Goal: Complete application form

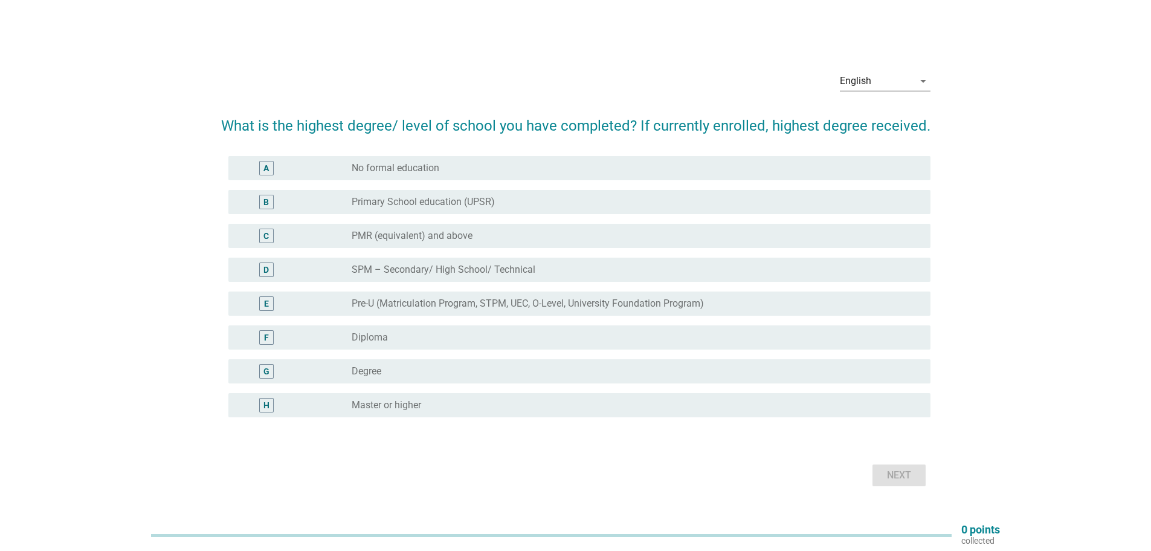
click at [870, 78] on div "English" at bounding box center [855, 81] width 31 height 11
click at [877, 119] on div "Bahasa Melayu" at bounding box center [884, 119] width 71 height 15
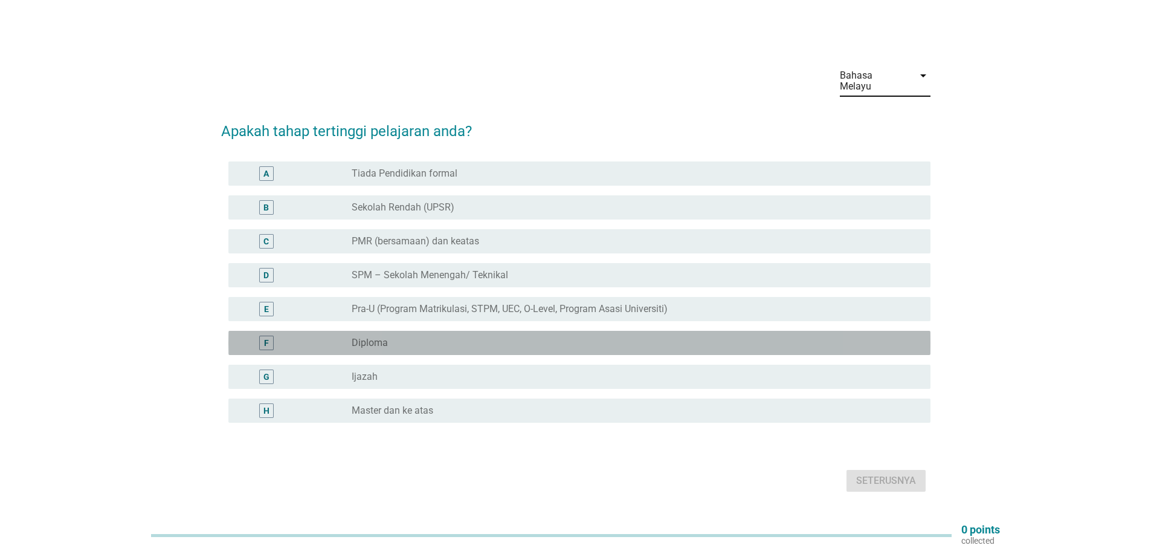
click at [625, 337] on div "radio_button_unchecked Diploma" at bounding box center [632, 343] width 560 height 12
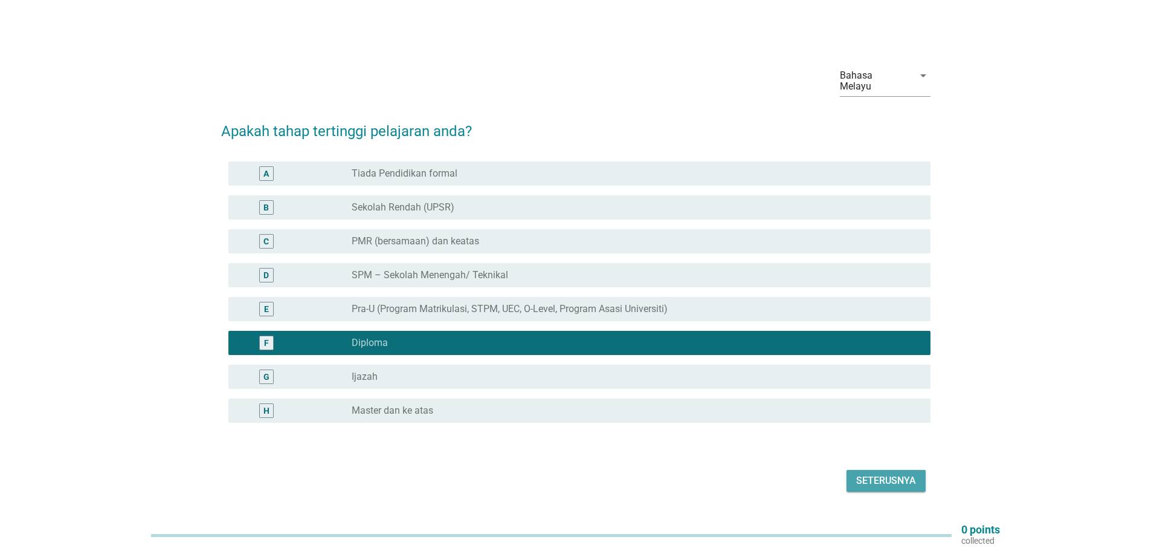
click at [865, 480] on div "Seterusnya" at bounding box center [886, 480] width 60 height 15
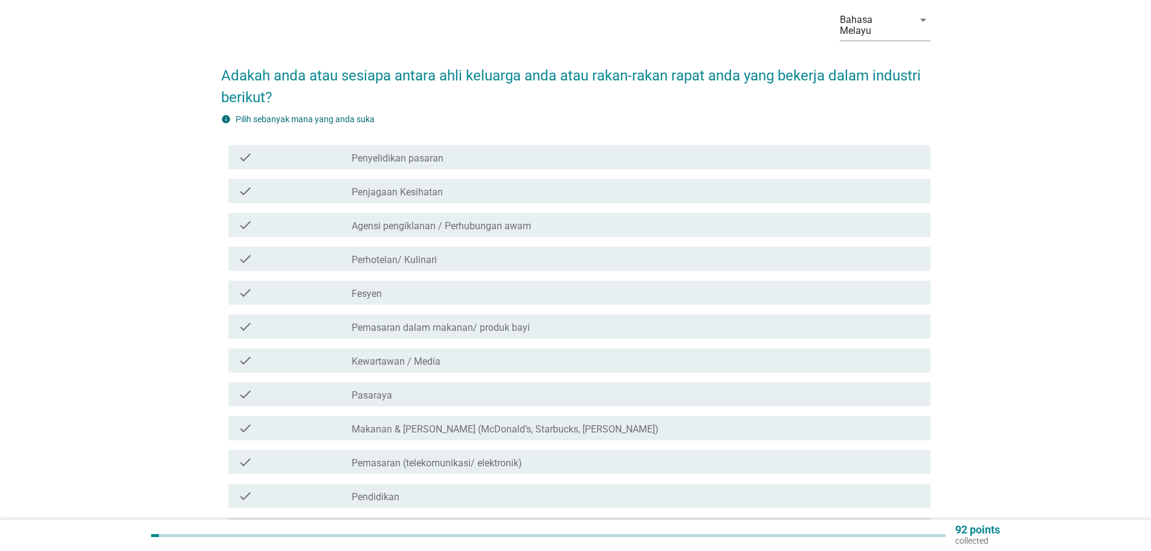
scroll to position [121, 0]
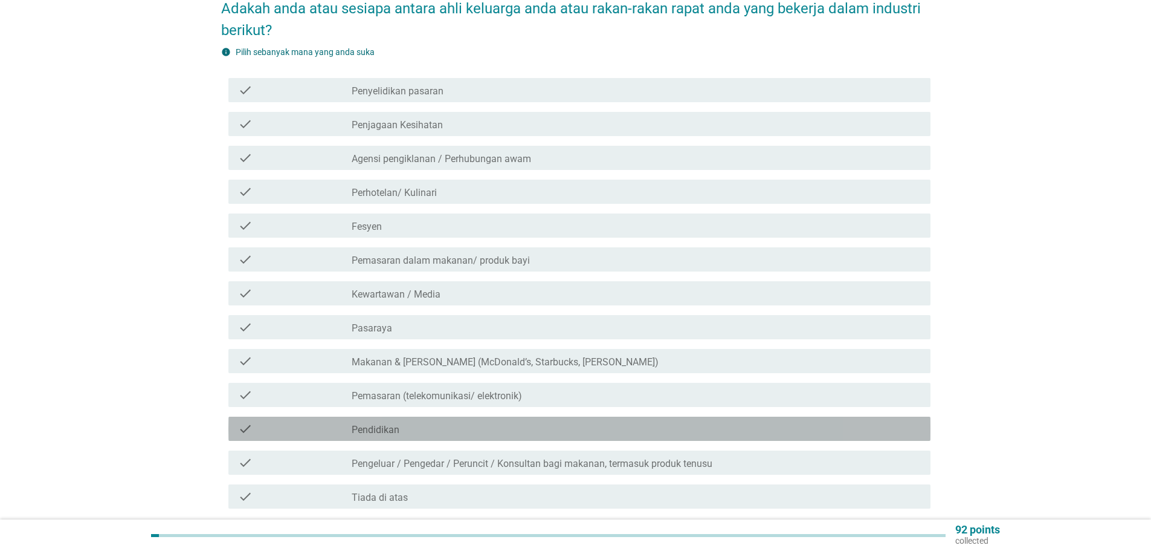
click at [460, 421] on div "check_box_outline_blank Pendidikan" at bounding box center [636, 428] width 569 height 15
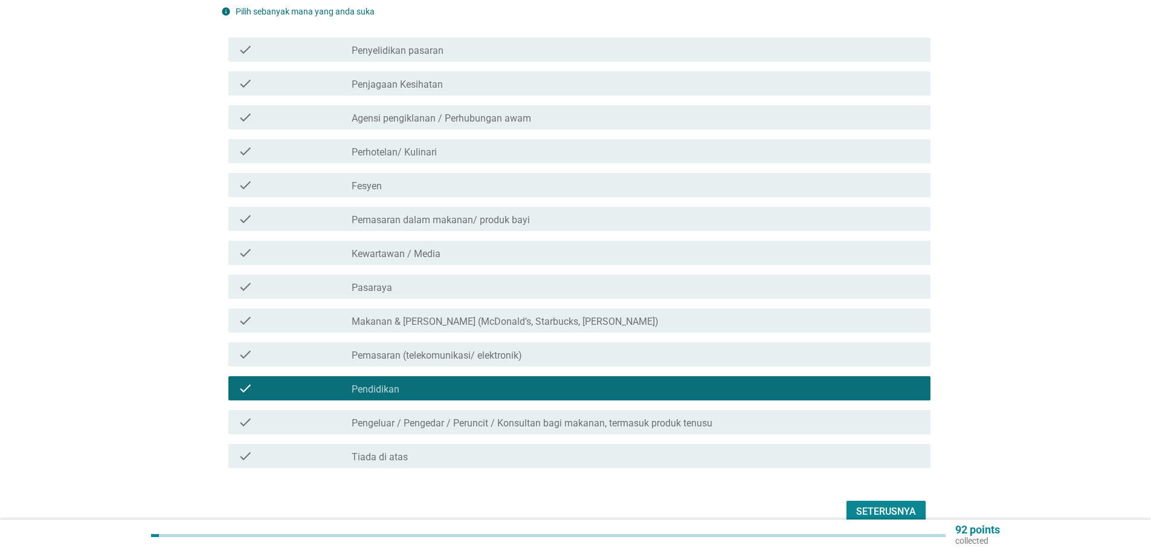
scroll to position [212, 0]
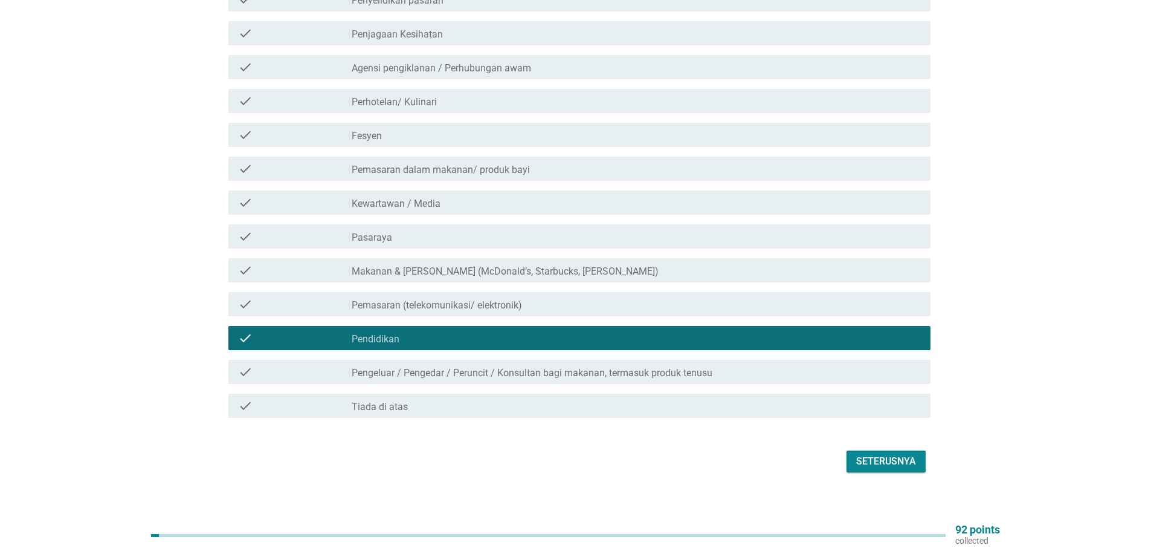
click at [889, 454] on div "Seterusnya" at bounding box center [886, 461] width 60 height 15
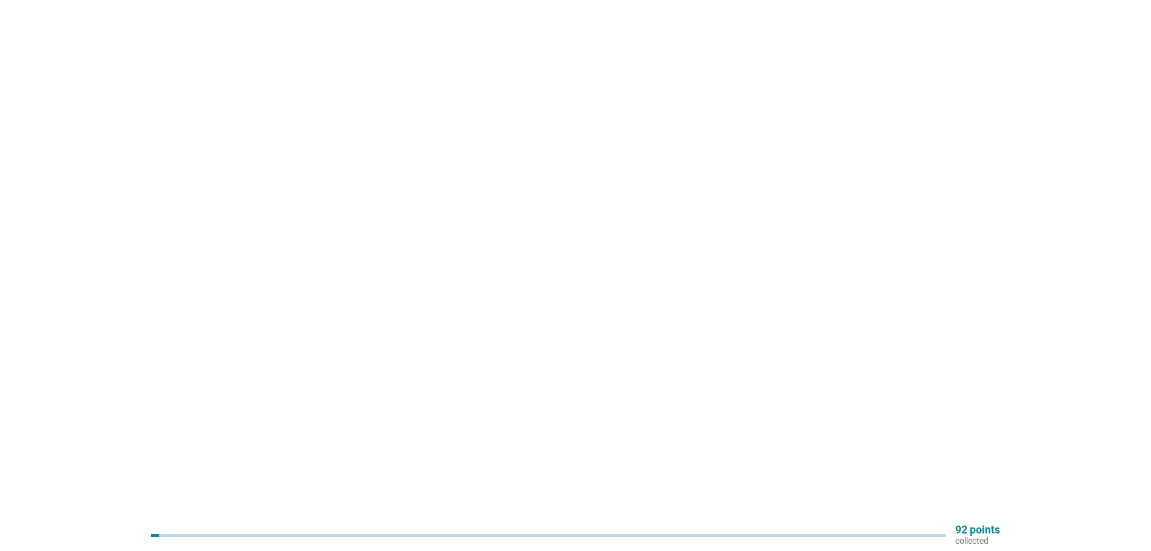
scroll to position [0, 0]
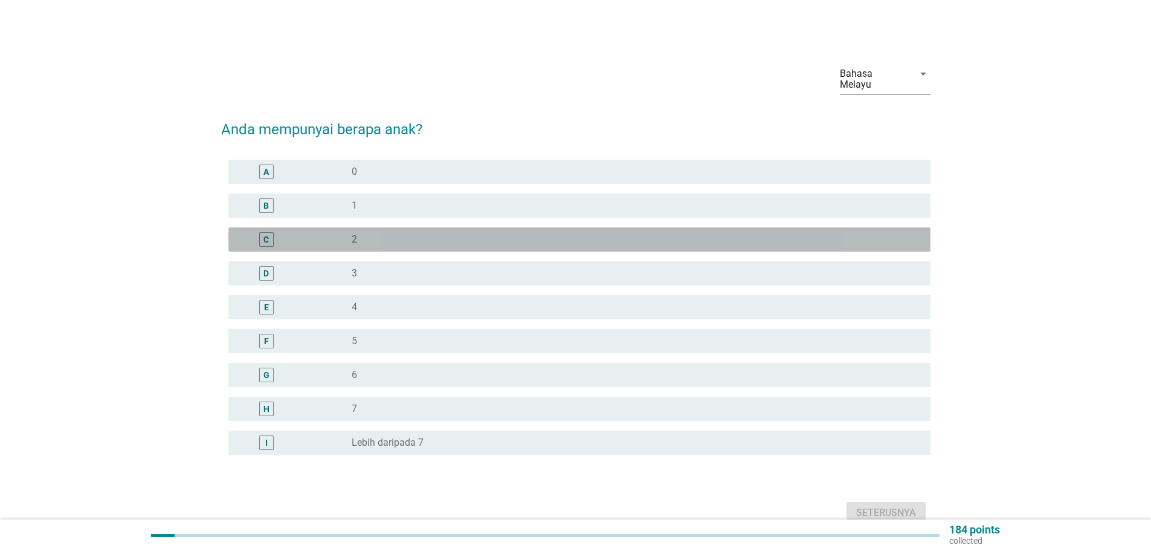
click at [384, 233] on div "radio_button_unchecked 2" at bounding box center [632, 239] width 560 height 12
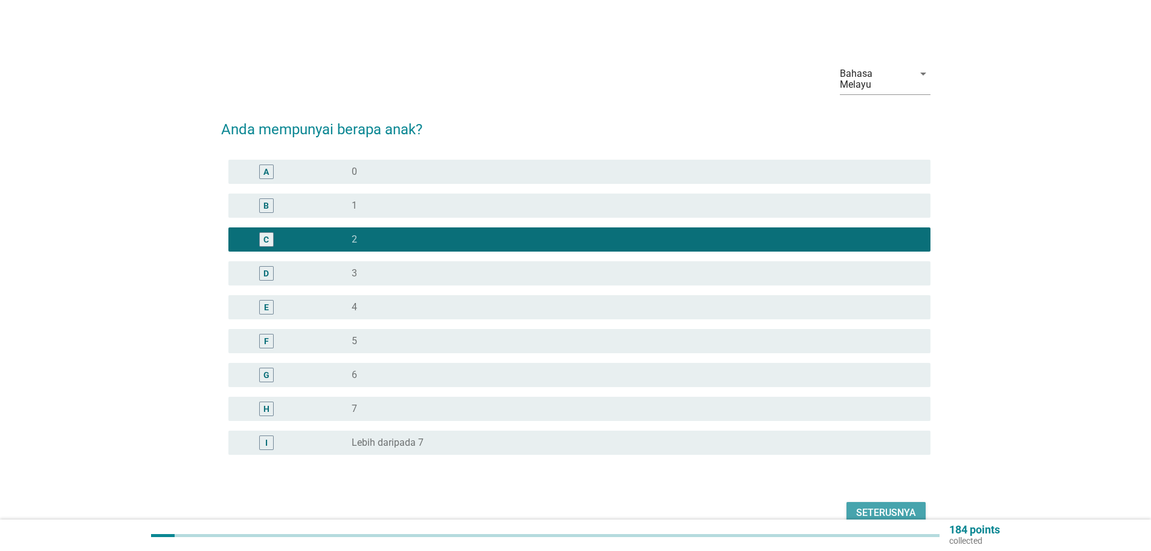
click at [887, 502] on button "Seterusnya" at bounding box center [886, 513] width 79 height 22
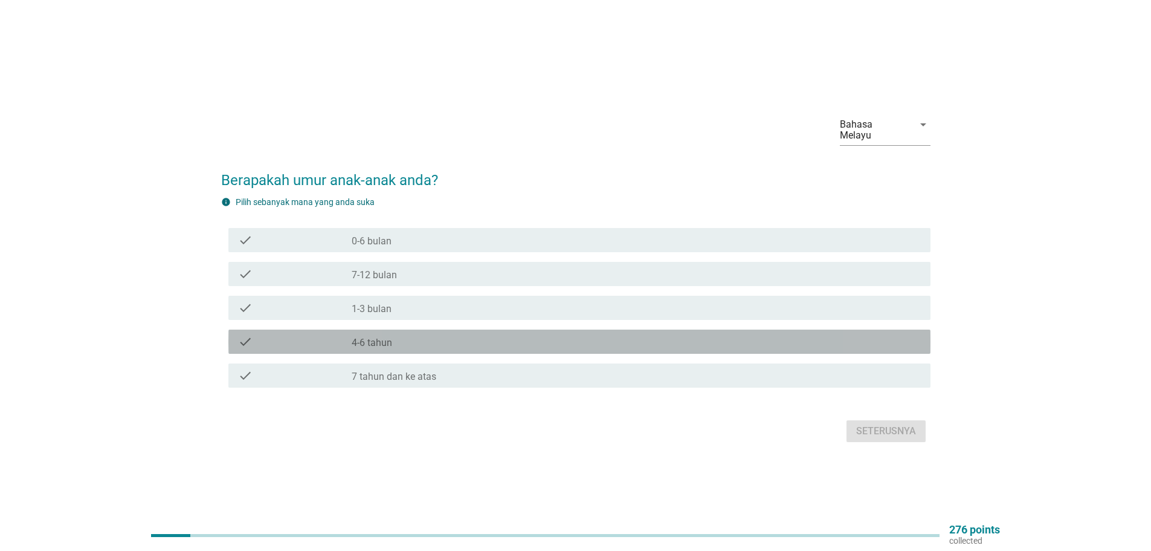
click at [416, 334] on div "check_box_outline_blank 4-6 tahun" at bounding box center [636, 341] width 569 height 15
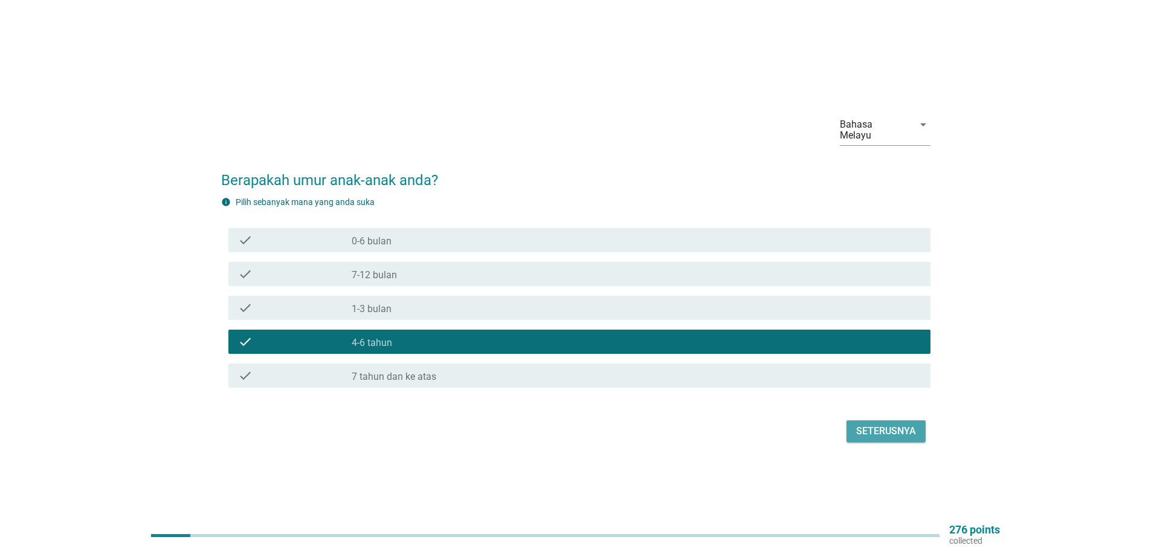
click at [888, 424] on div "Seterusnya" at bounding box center [886, 431] width 60 height 15
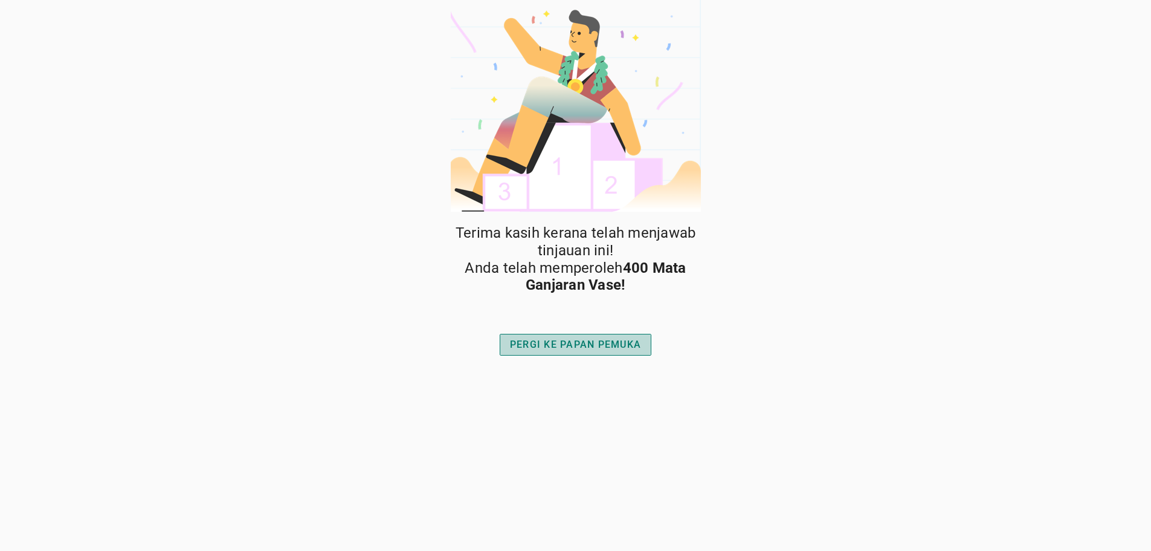
click at [597, 337] on button "PERGI KE PAPAN PEMUKA" at bounding box center [576, 345] width 152 height 22
